Goal: Transaction & Acquisition: Purchase product/service

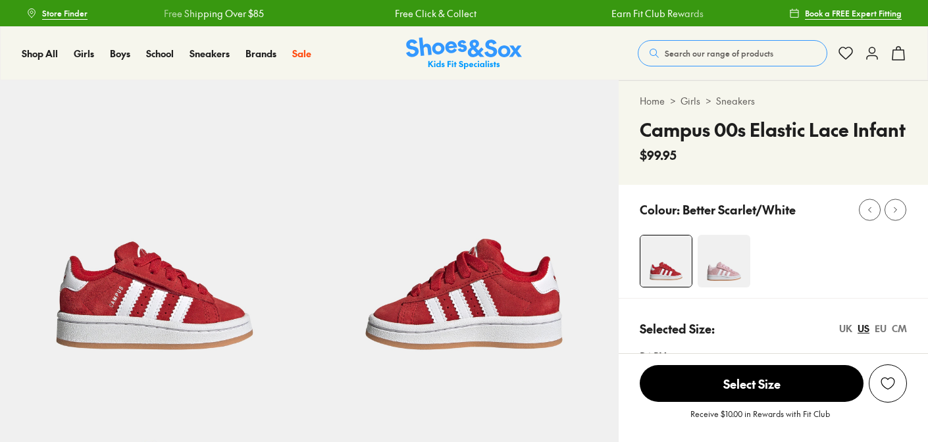
select select "*"
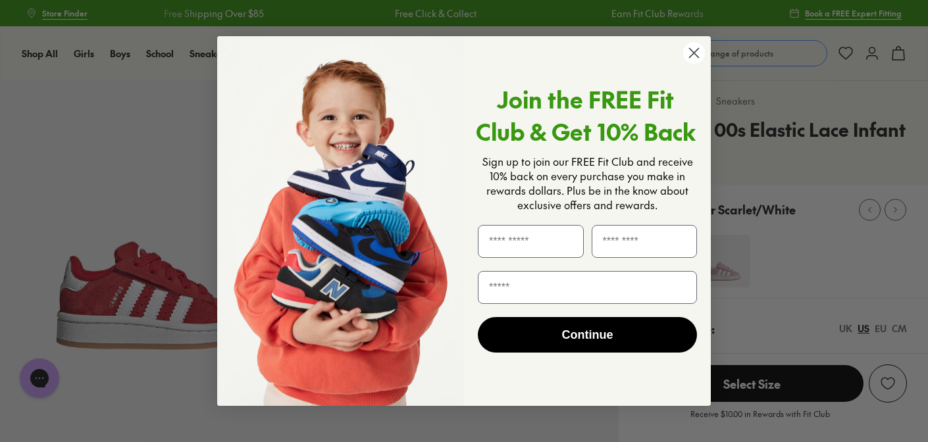
click at [692, 45] on circle "Close dialog" at bounding box center [694, 53] width 22 height 22
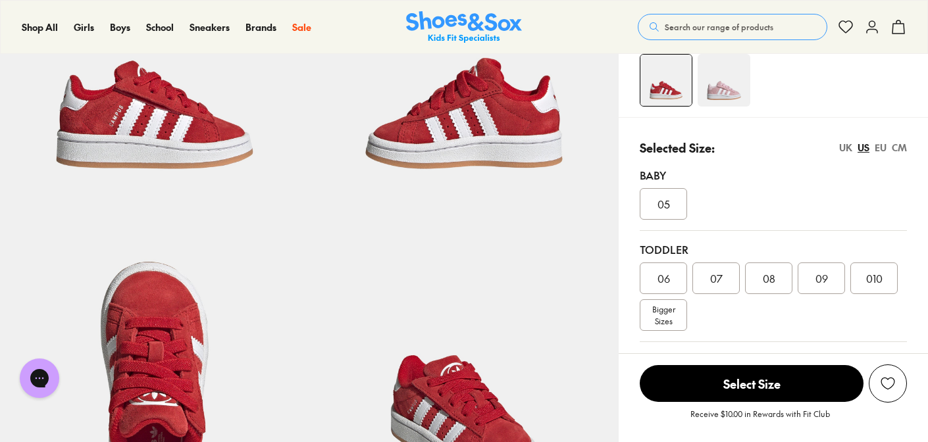
scroll to position [182, 0]
click at [663, 200] on span "05" at bounding box center [663, 203] width 13 height 16
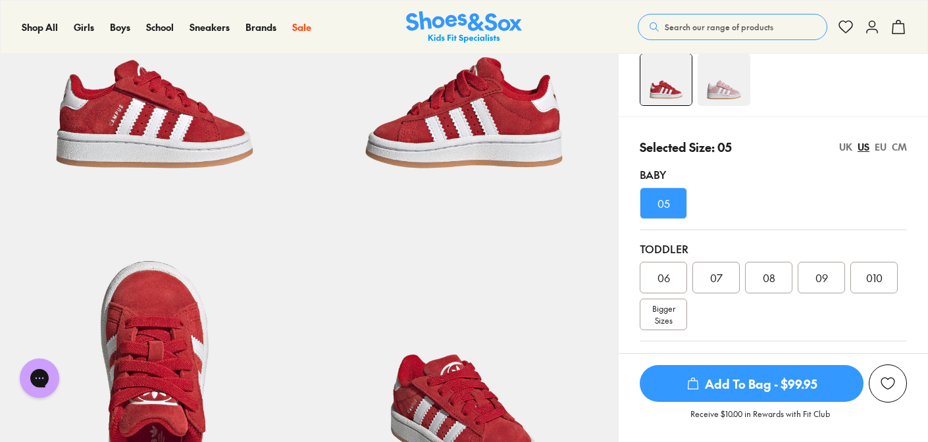
click at [883, 146] on div "EU" at bounding box center [881, 147] width 12 height 14
click at [900, 145] on div "CM" at bounding box center [899, 147] width 15 height 14
click at [862, 147] on div "US" at bounding box center [864, 147] width 12 height 14
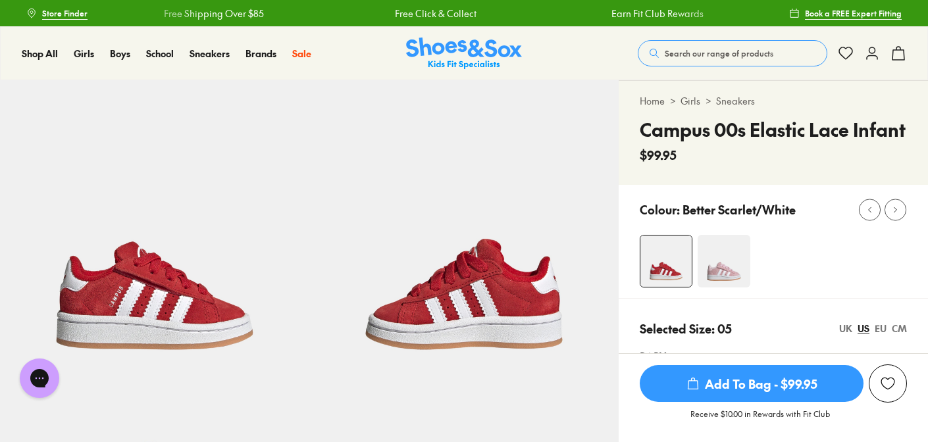
click at [750, 387] on span "Add To Bag - $99.95" at bounding box center [752, 383] width 224 height 37
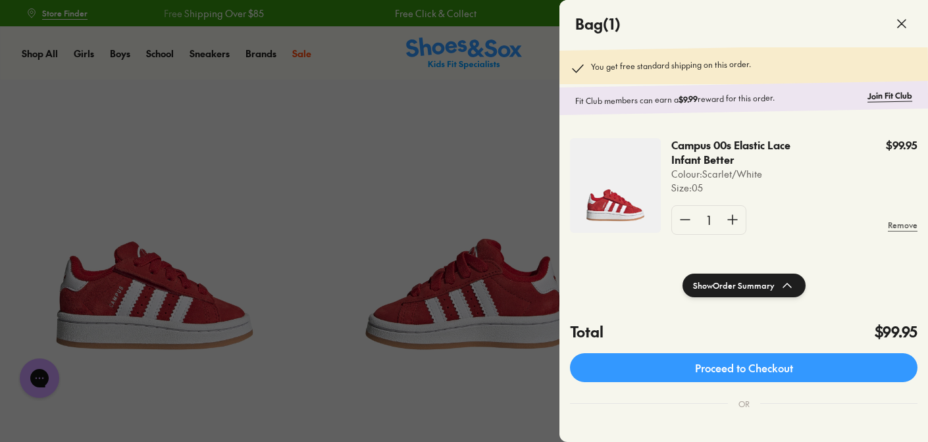
click at [904, 18] on icon at bounding box center [902, 24] width 16 height 16
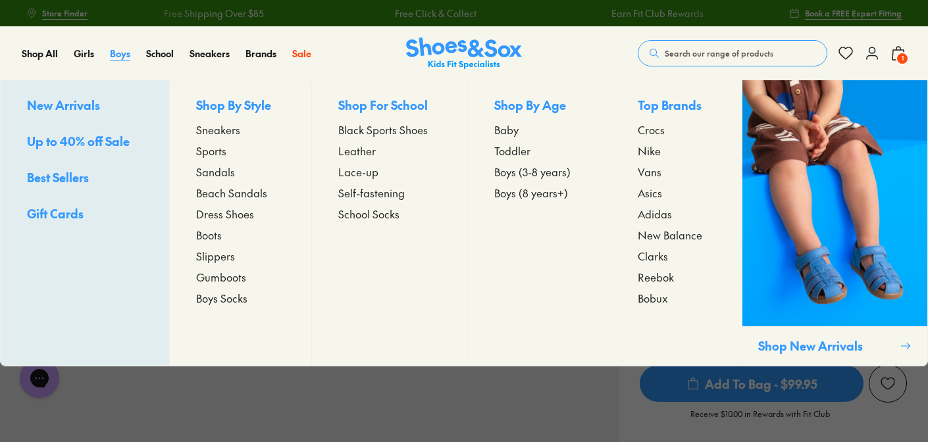
click at [116, 58] on span "Boys" at bounding box center [120, 53] width 20 height 13
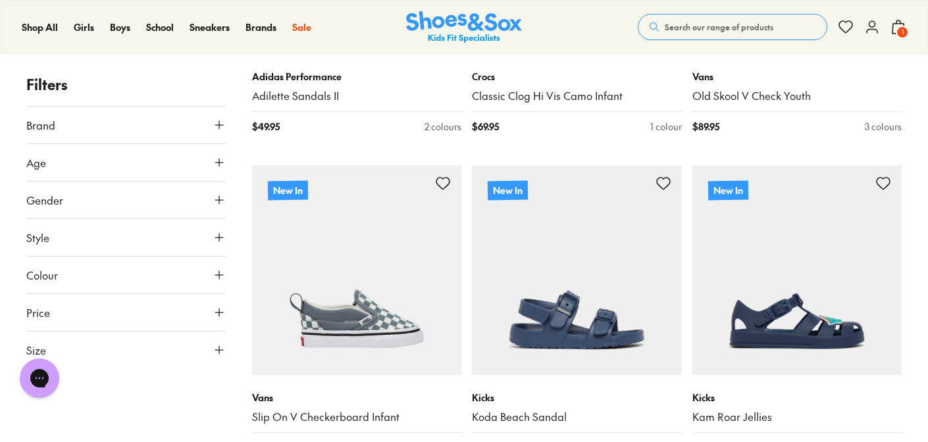
scroll to position [1411, 0]
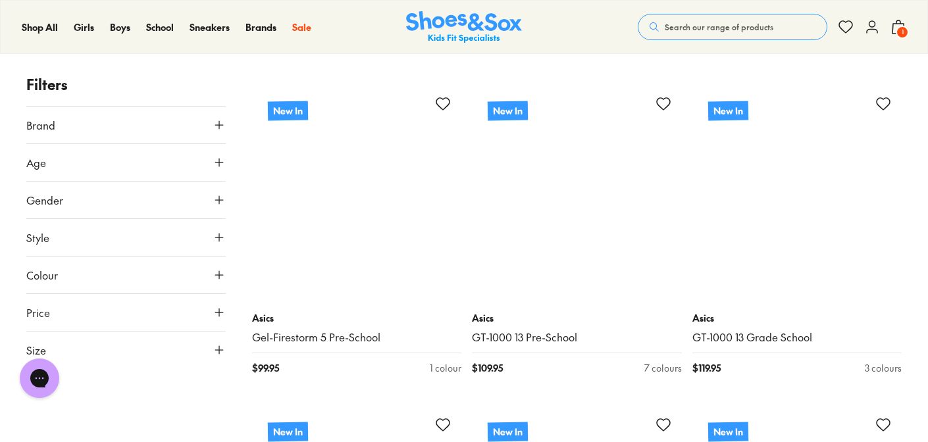
scroll to position [4393, 0]
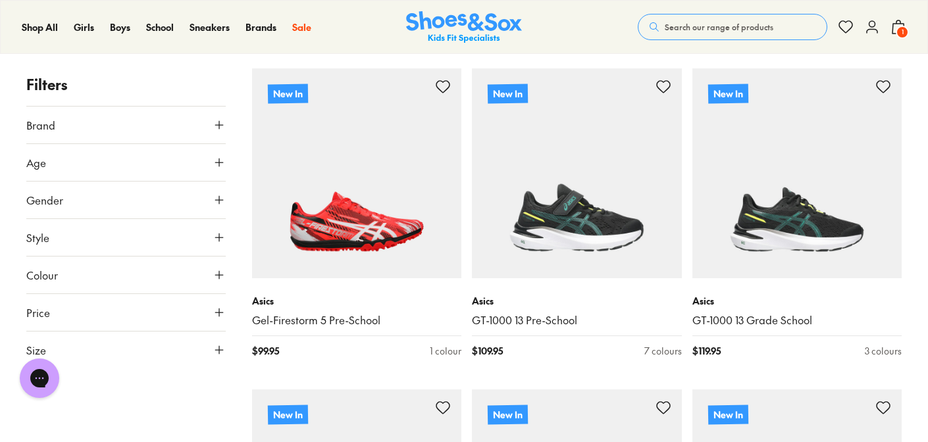
click at [189, 359] on button "Size" at bounding box center [125, 350] width 199 height 37
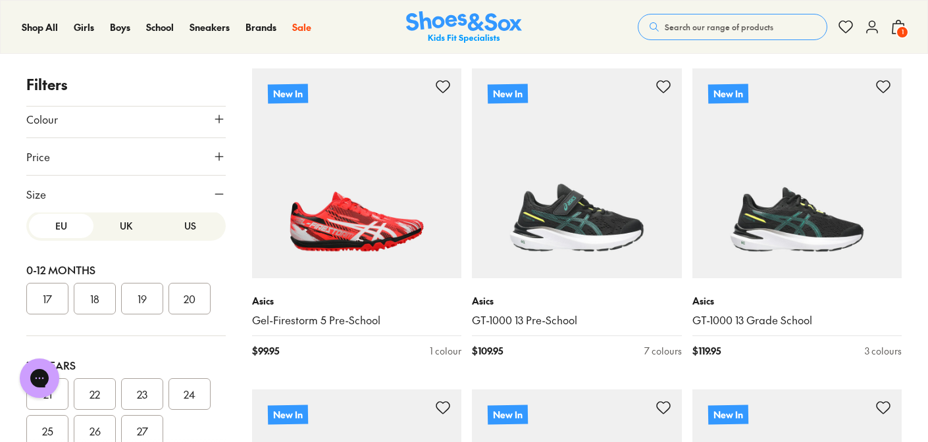
scroll to position [0, 0]
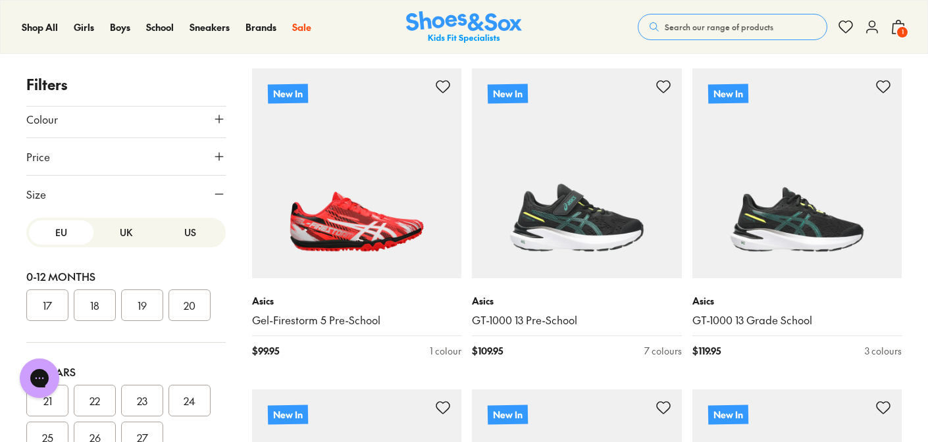
click at [186, 241] on button "US" at bounding box center [190, 232] width 64 height 24
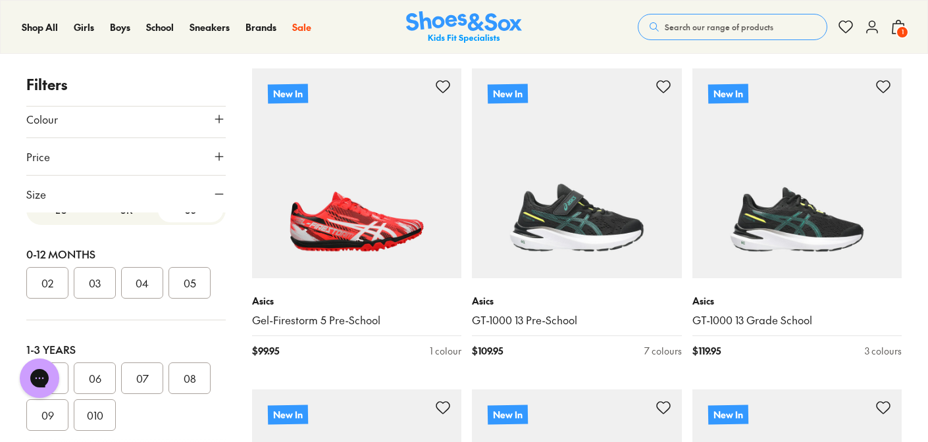
click at [147, 281] on button "04" at bounding box center [142, 283] width 42 height 32
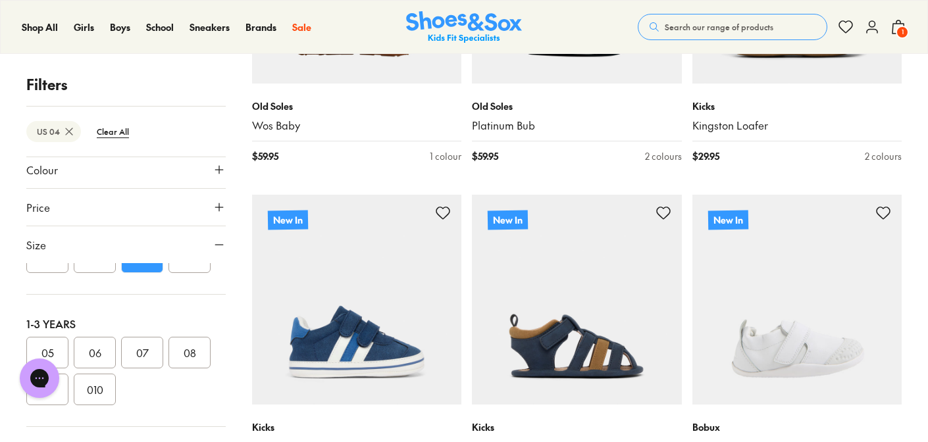
scroll to position [102, 0]
click at [168, 270] on button "05" at bounding box center [189, 254] width 42 height 32
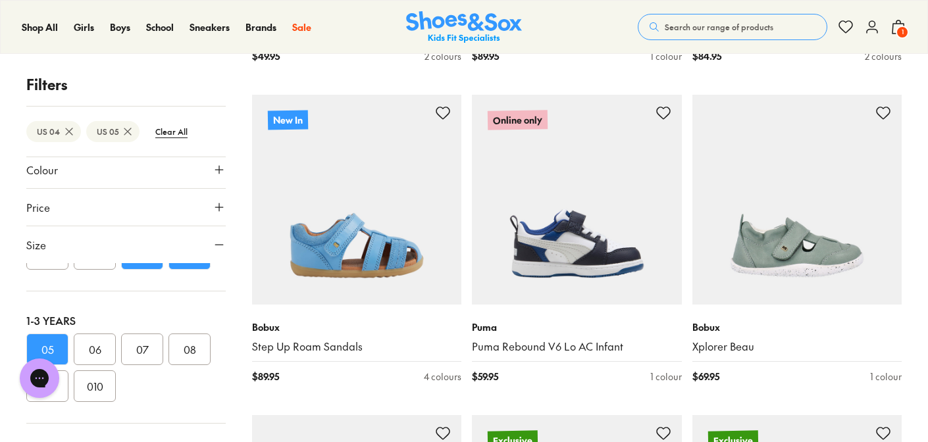
scroll to position [2765, 0]
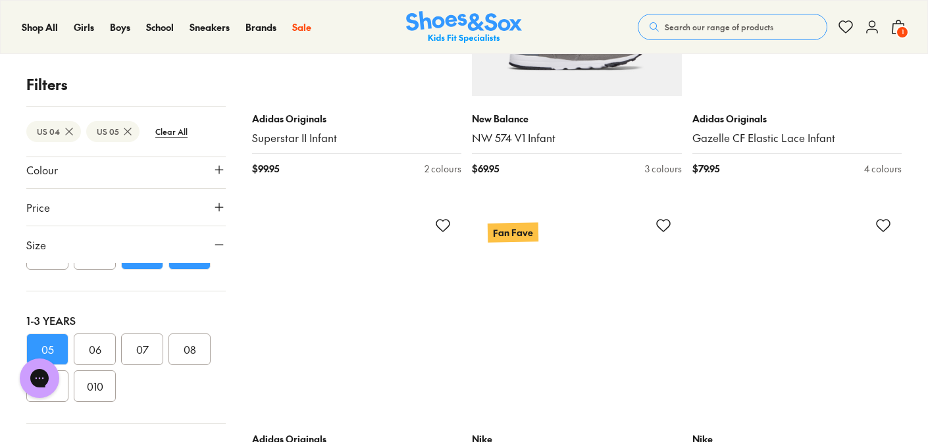
scroll to position [6183, 0]
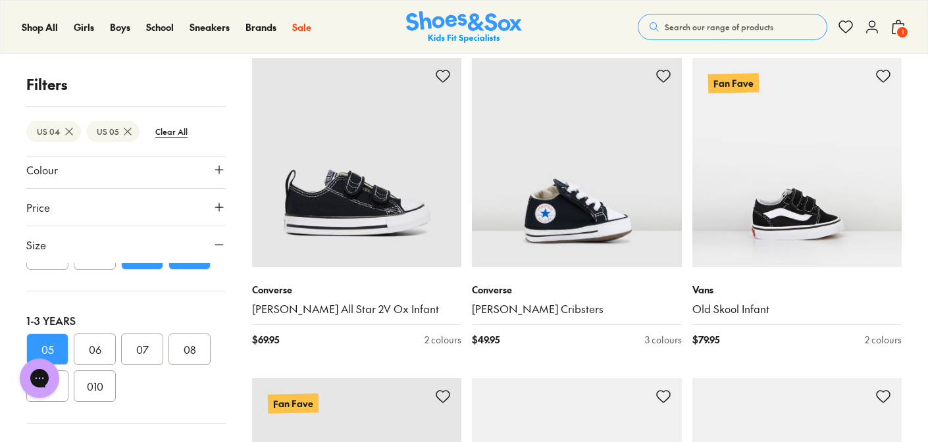
scroll to position [9219, 0]
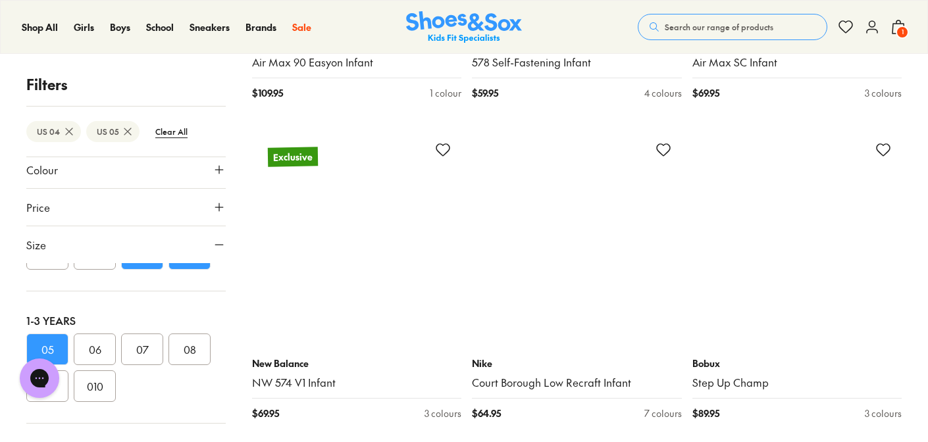
scroll to position [11711, 0]
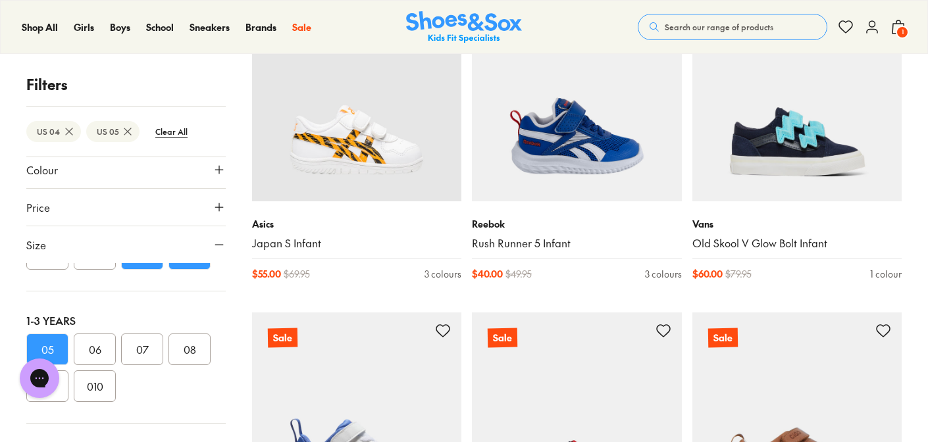
scroll to position [15057, 0]
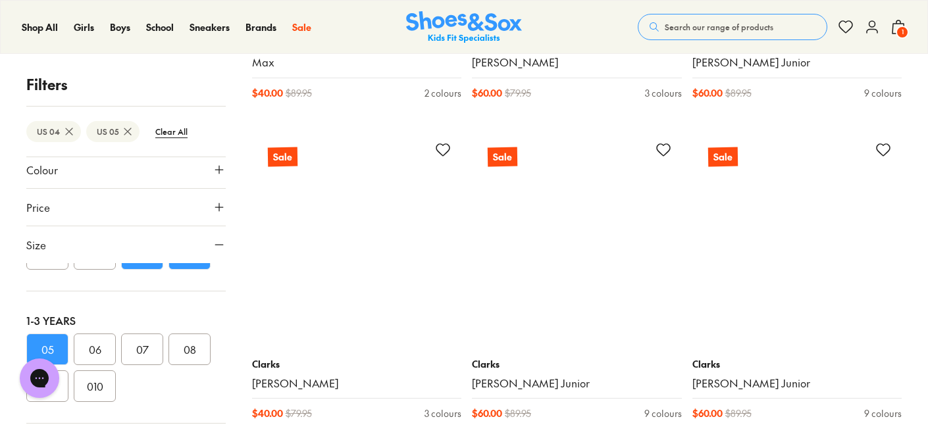
scroll to position [19428, 0]
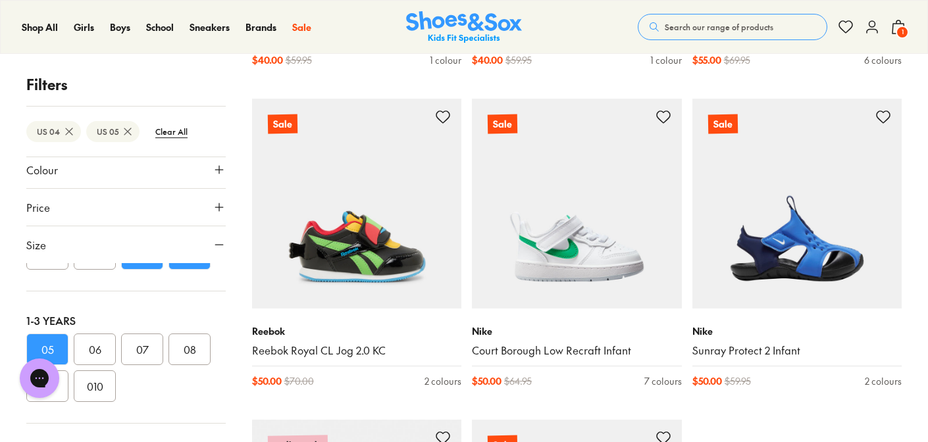
scroll to position [23609, 0]
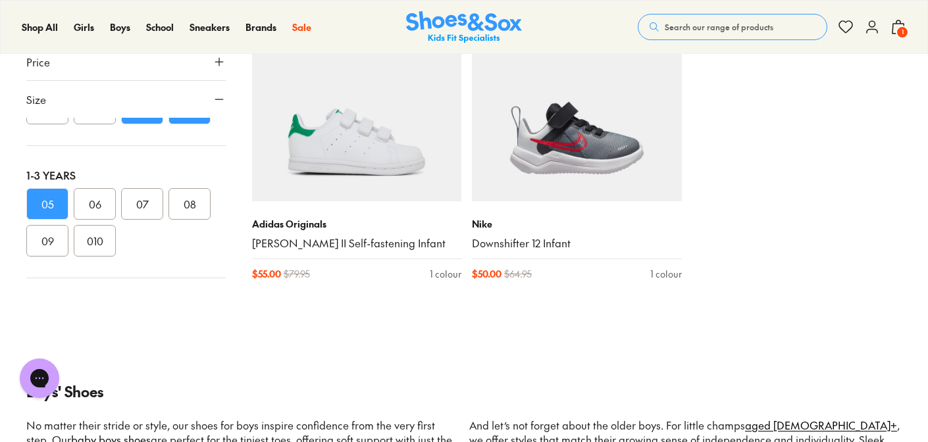
scroll to position [24989, 0]
